Goal: Find specific page/section: Find specific page/section

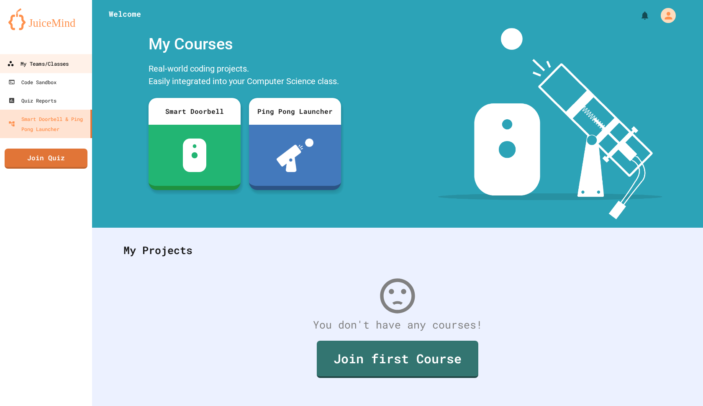
click at [59, 70] on link "My Teams/Classes" at bounding box center [46, 63] width 95 height 19
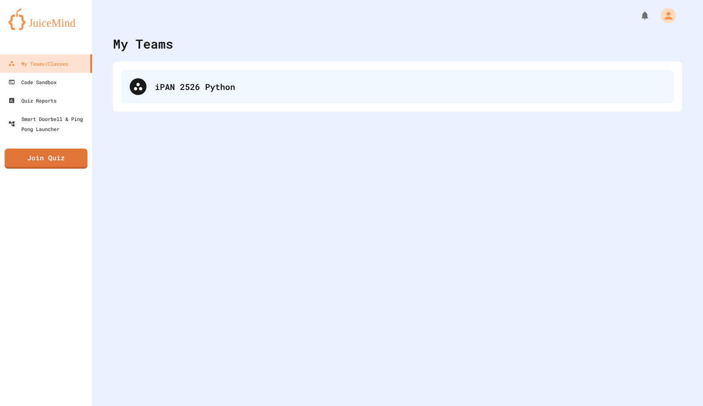
click at [159, 83] on div "iPAN 2526 Python" at bounding box center [410, 86] width 511 height 13
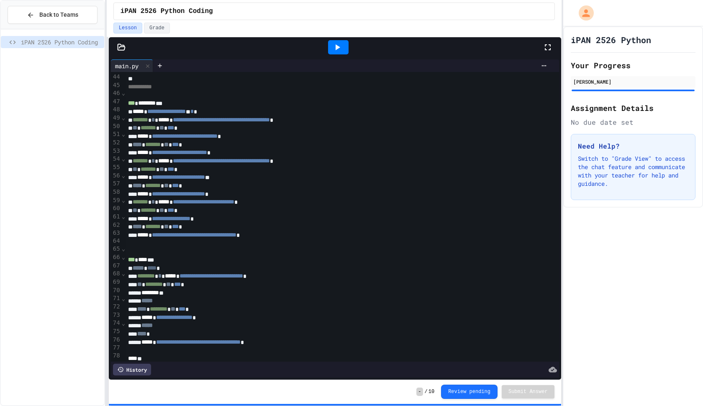
scroll to position [352, 0]
